Goal: Transaction & Acquisition: Purchase product/service

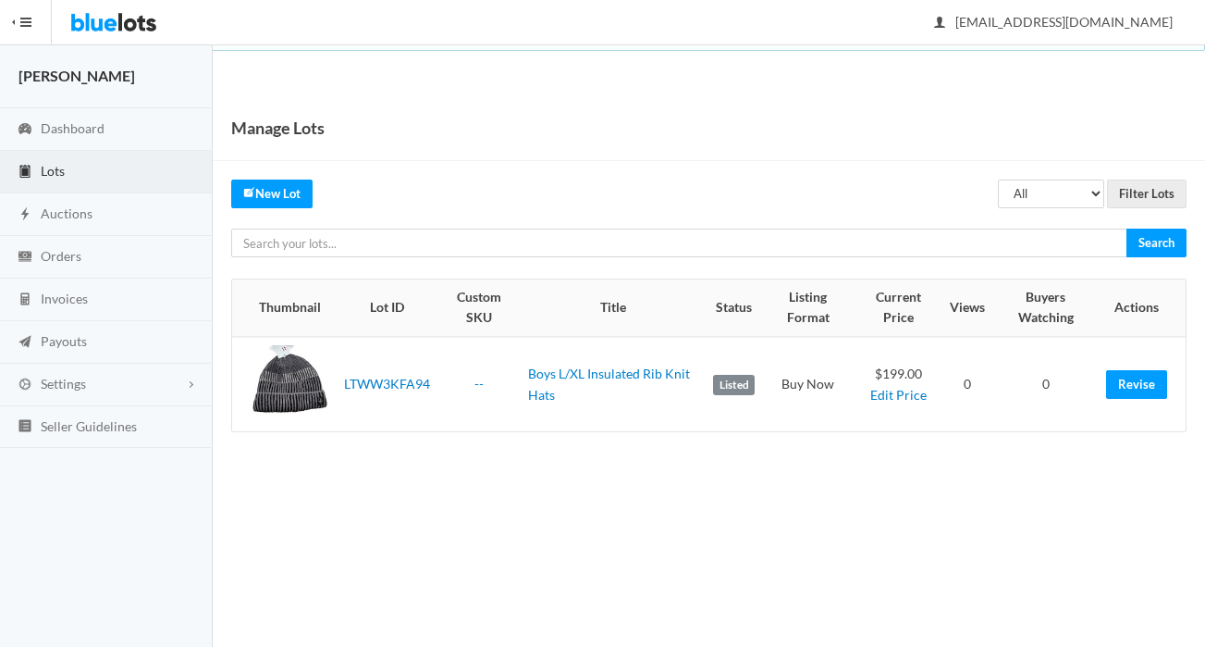
click at [358, 412] on td "LTWW3KFA94" at bounding box center [387, 384] width 101 height 94
click at [280, 376] on div at bounding box center [290, 384] width 79 height 79
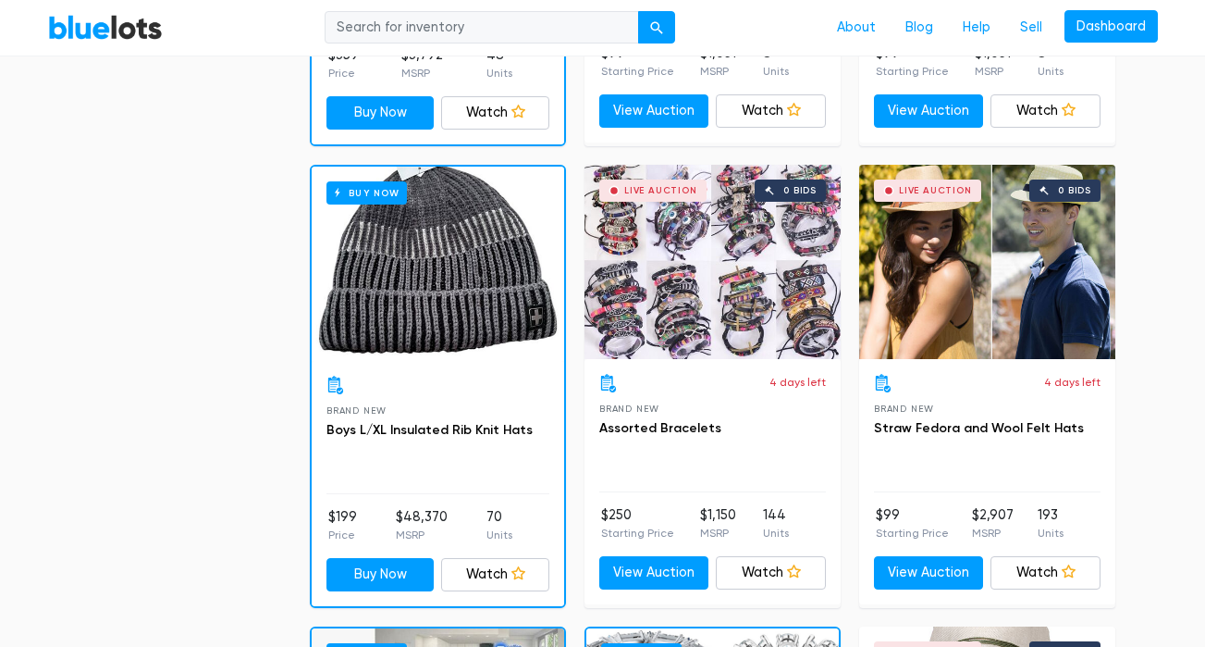
scroll to position [1469, 0]
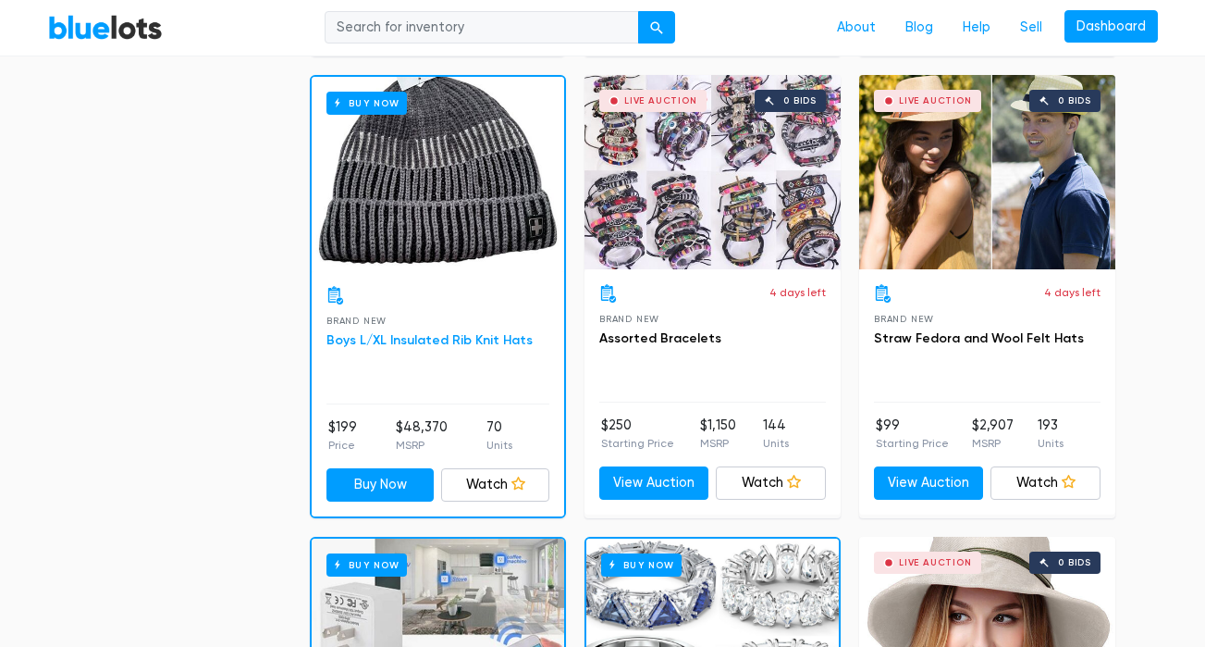
click at [391, 336] on link "Boys L/XL Insulated Rib Knit Hats" at bounding box center [430, 340] width 206 height 16
click at [752, 239] on div "Live Auction 0 bids" at bounding box center [713, 172] width 256 height 194
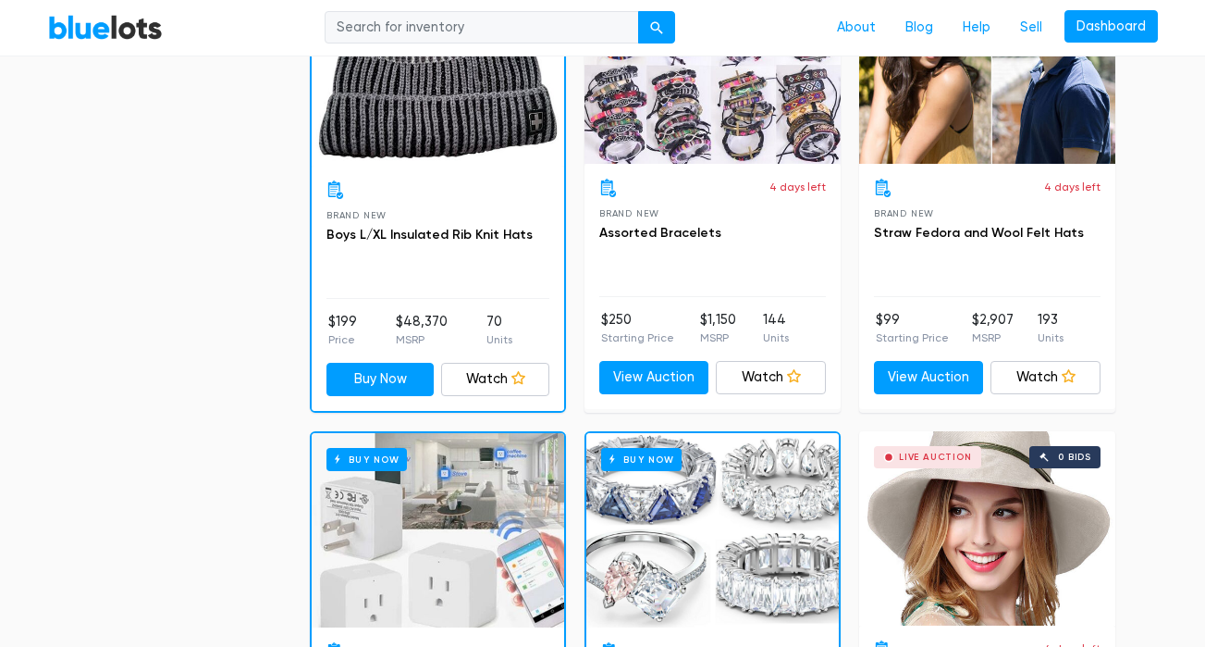
scroll to position [1683, 0]
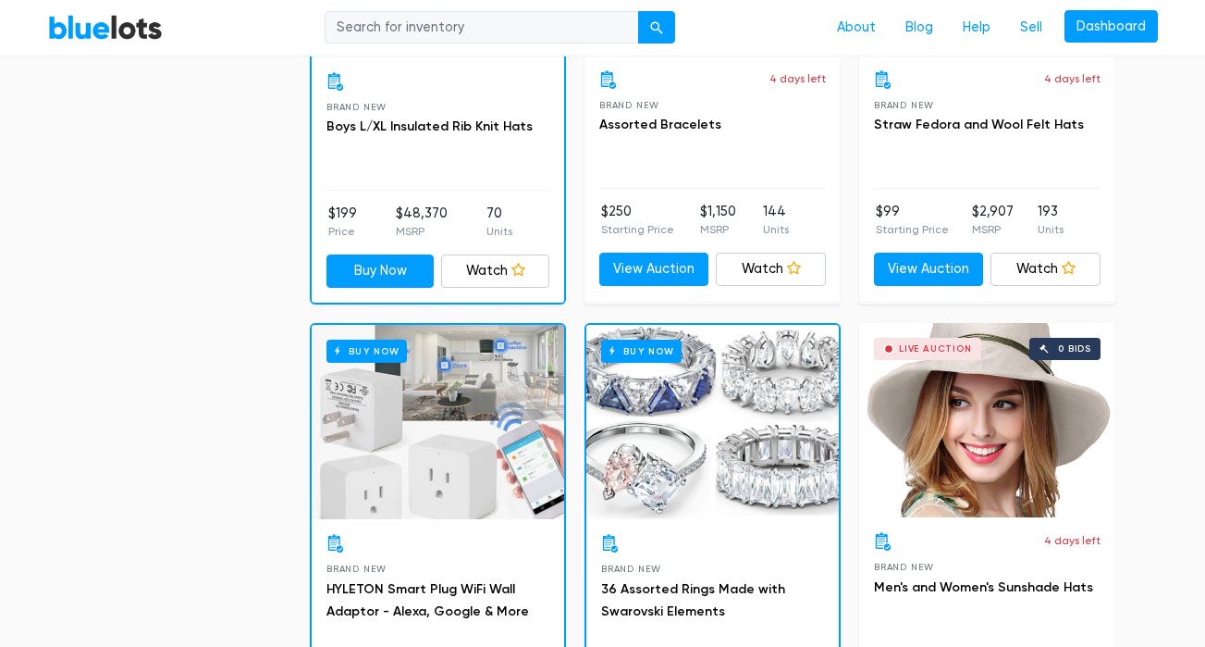
click at [771, 427] on div "Buy Now" at bounding box center [712, 422] width 253 height 194
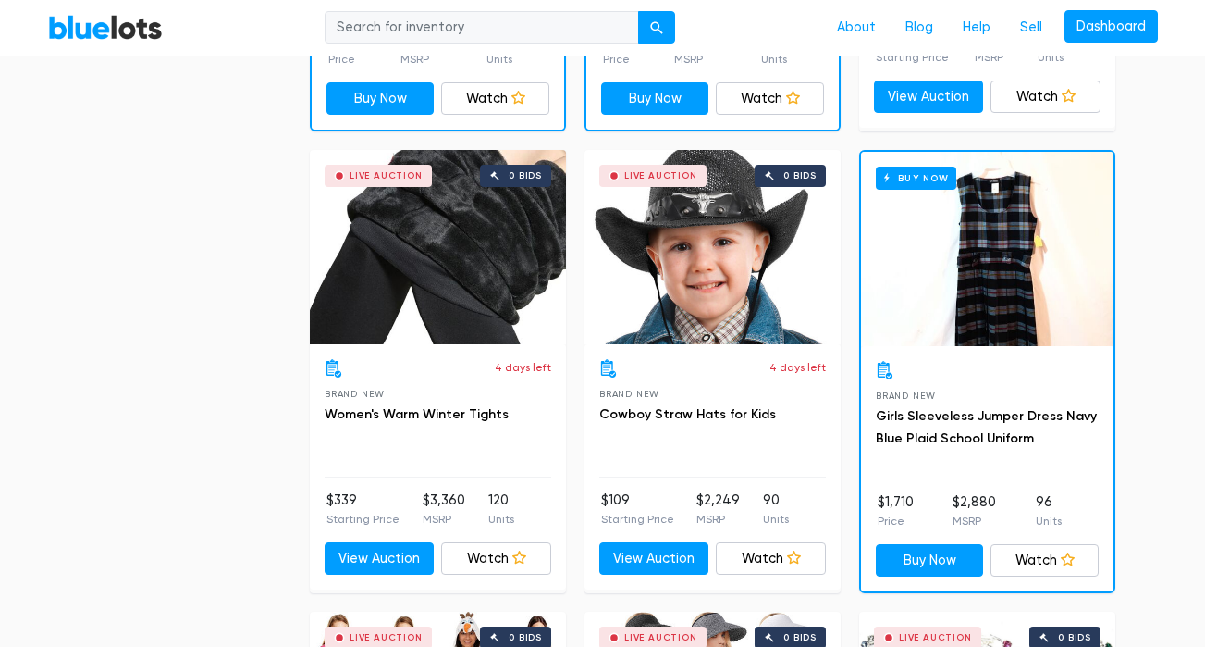
scroll to position [2728, 0]
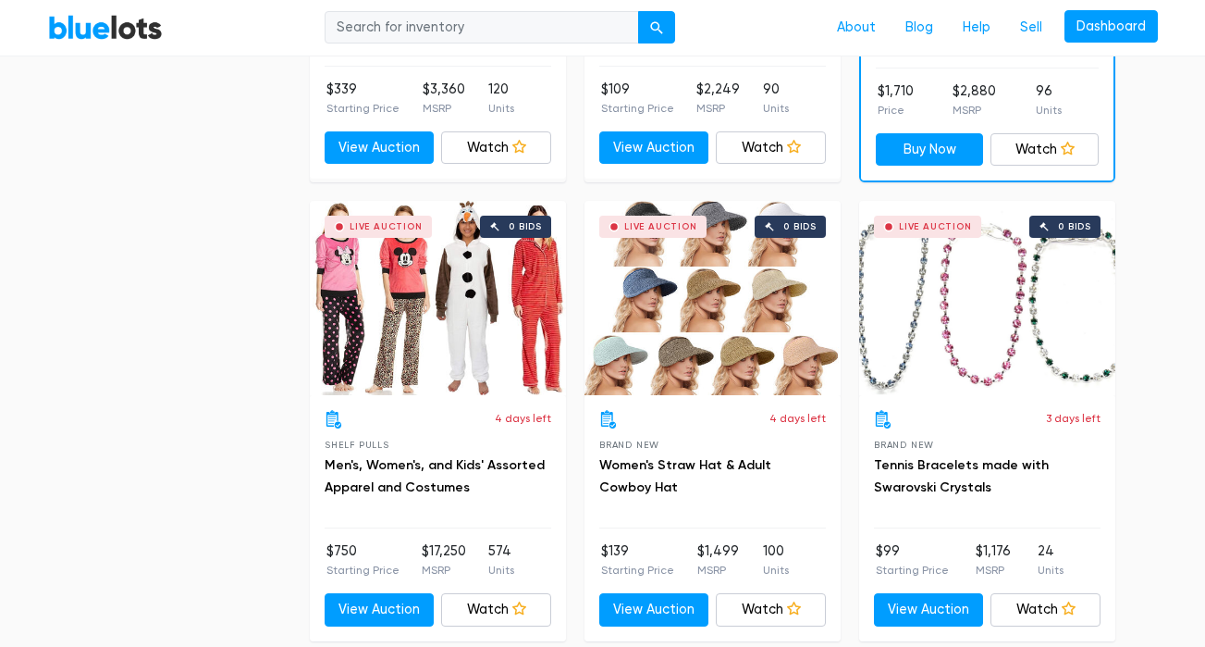
click at [512, 296] on div "Live Auction 0 bids" at bounding box center [438, 298] width 256 height 194
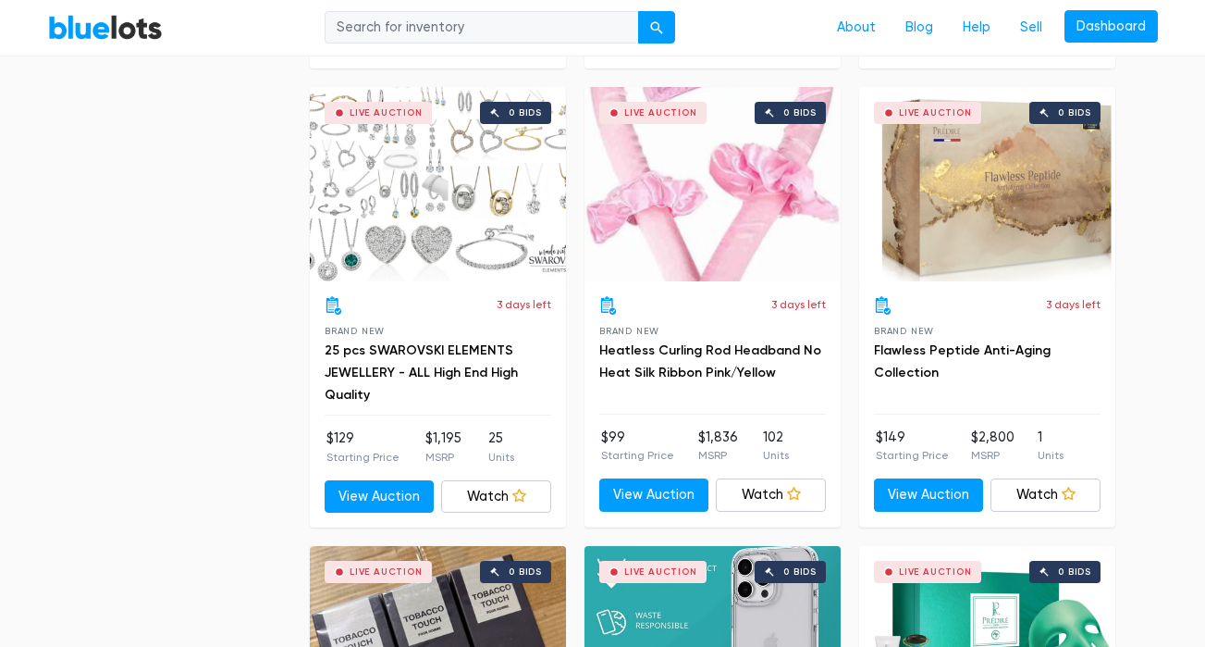
scroll to position [3508, 0]
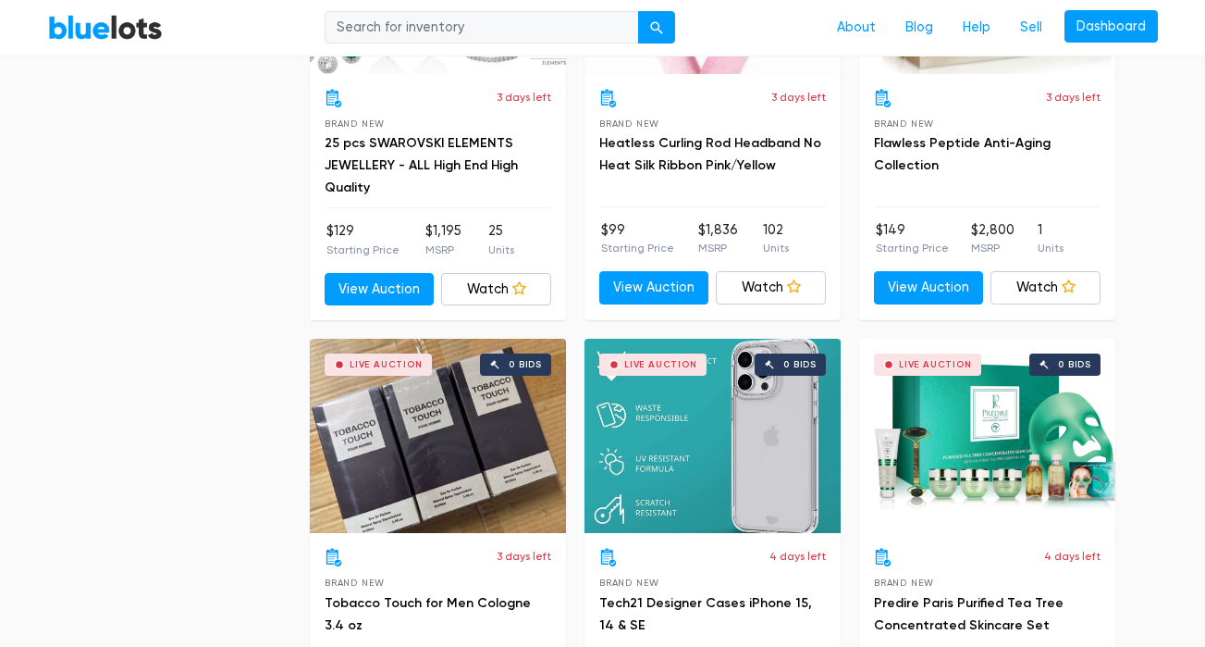
click at [955, 415] on div "Live Auction 0 bids" at bounding box center [987, 436] width 256 height 194
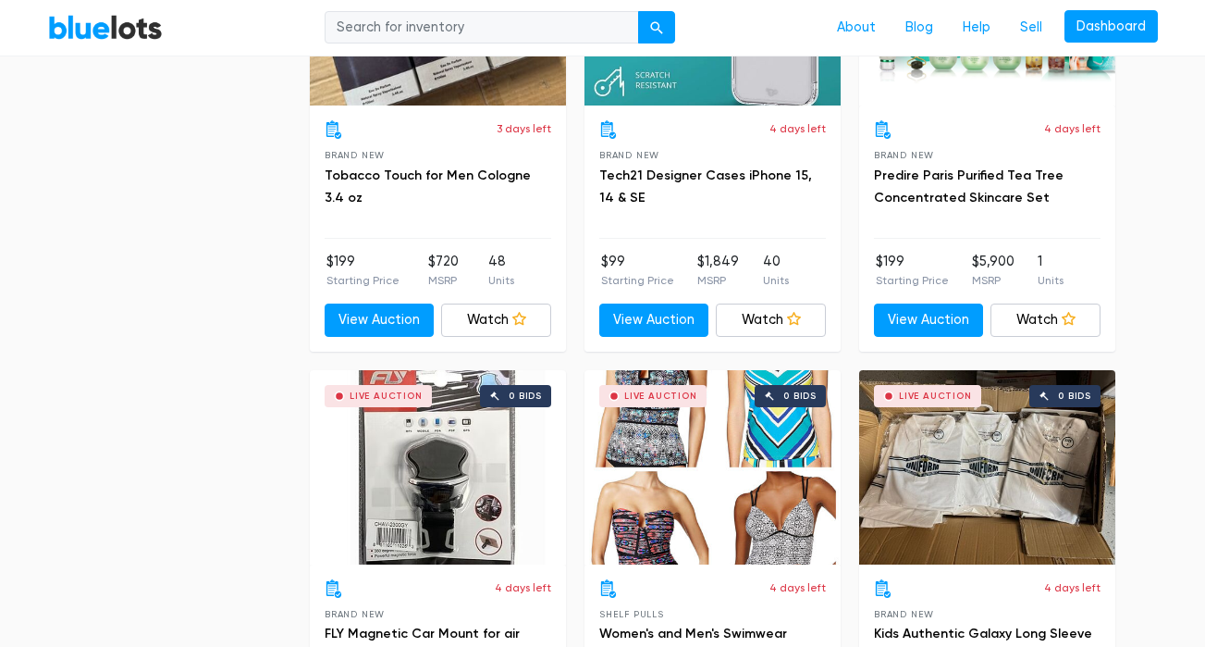
scroll to position [3933, 0]
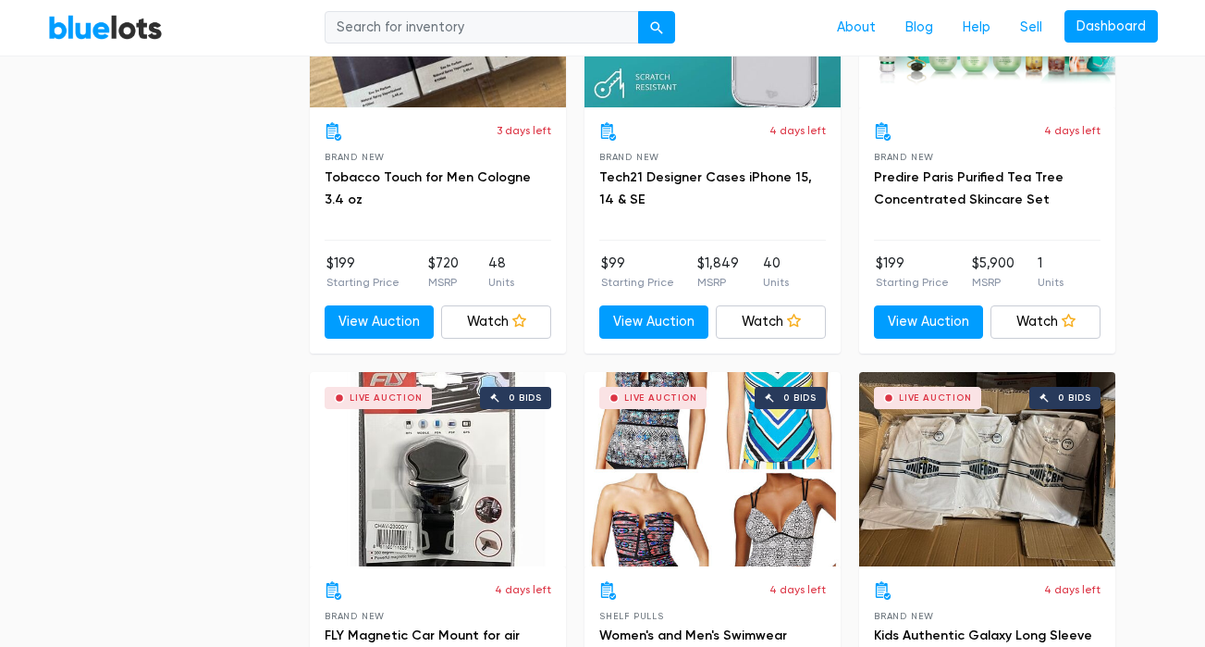
click at [503, 154] on div "3 days left Brand New Tobacco Touch for Men Cologne 3.4 oz" at bounding box center [438, 181] width 227 height 118
click at [494, 172] on link "Tobacco Touch for Men Cologne 3.4 oz" at bounding box center [428, 188] width 206 height 38
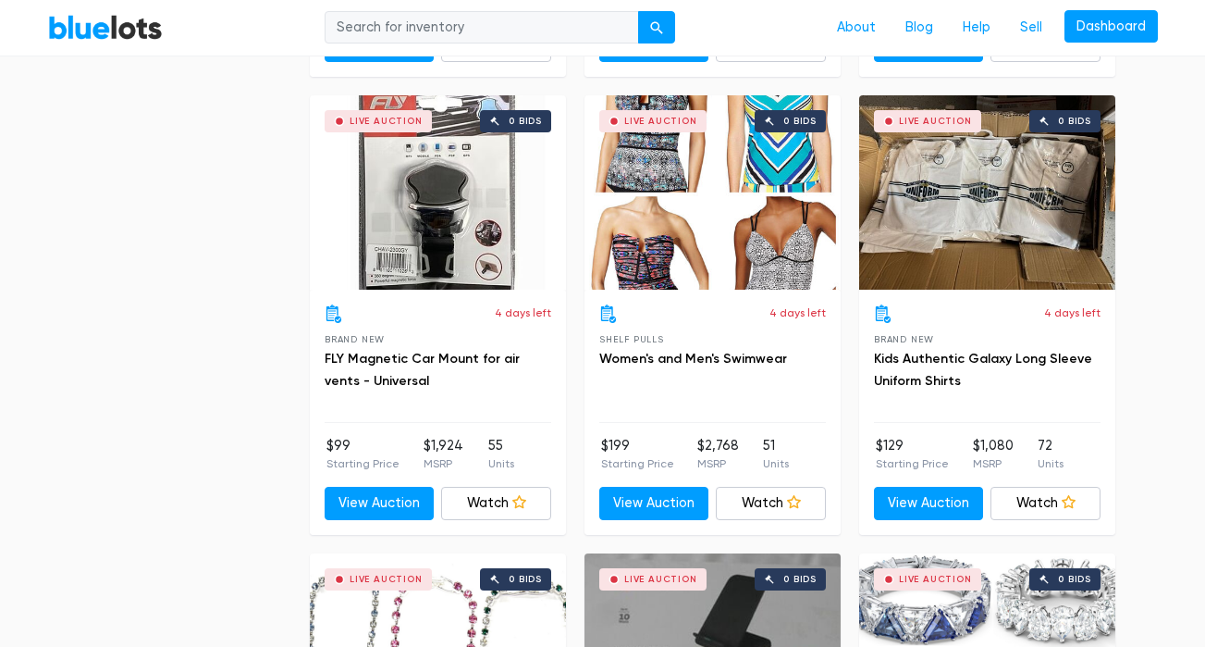
scroll to position [4215, 0]
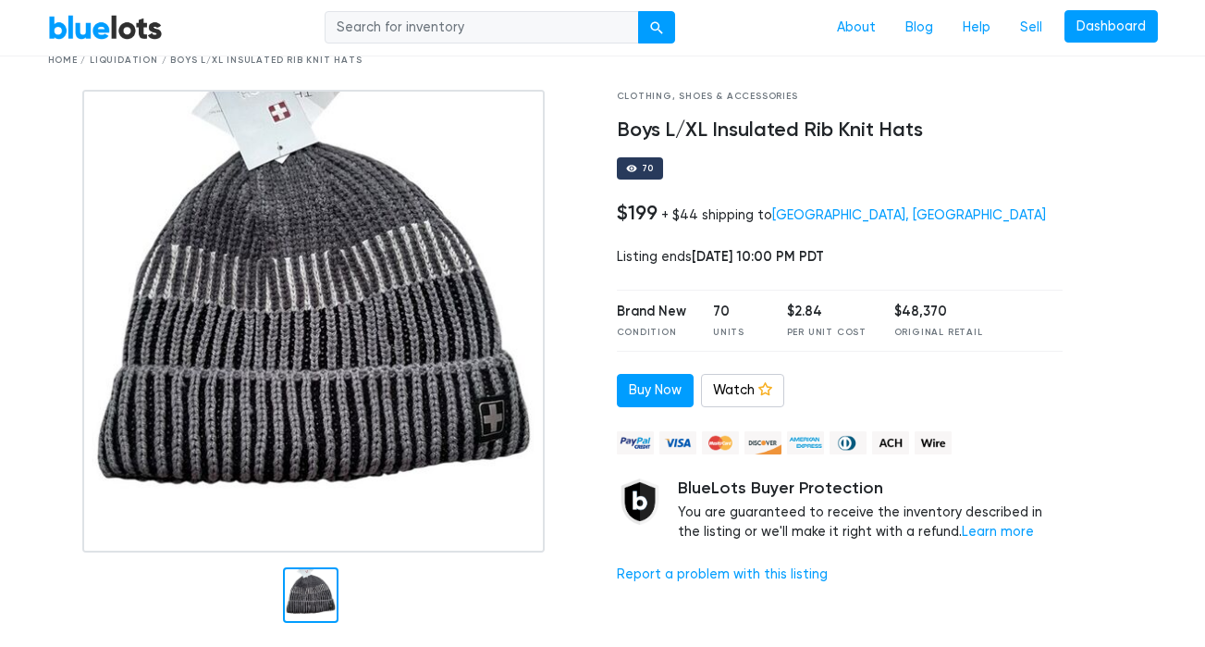
scroll to position [90, 0]
